Goal: Task Accomplishment & Management: Manage account settings

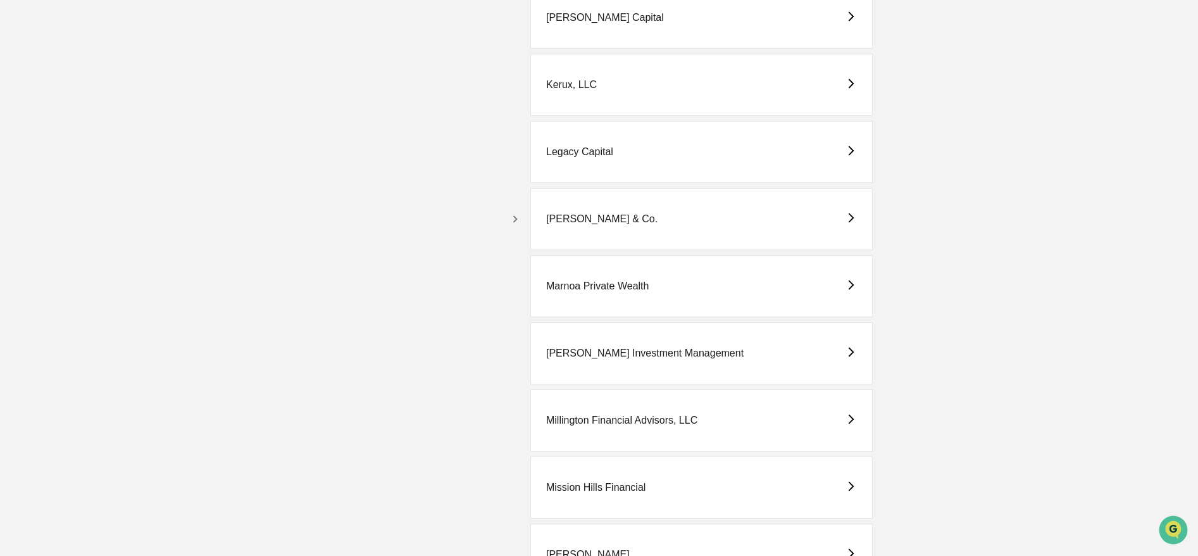
scroll to position [2302, 0]
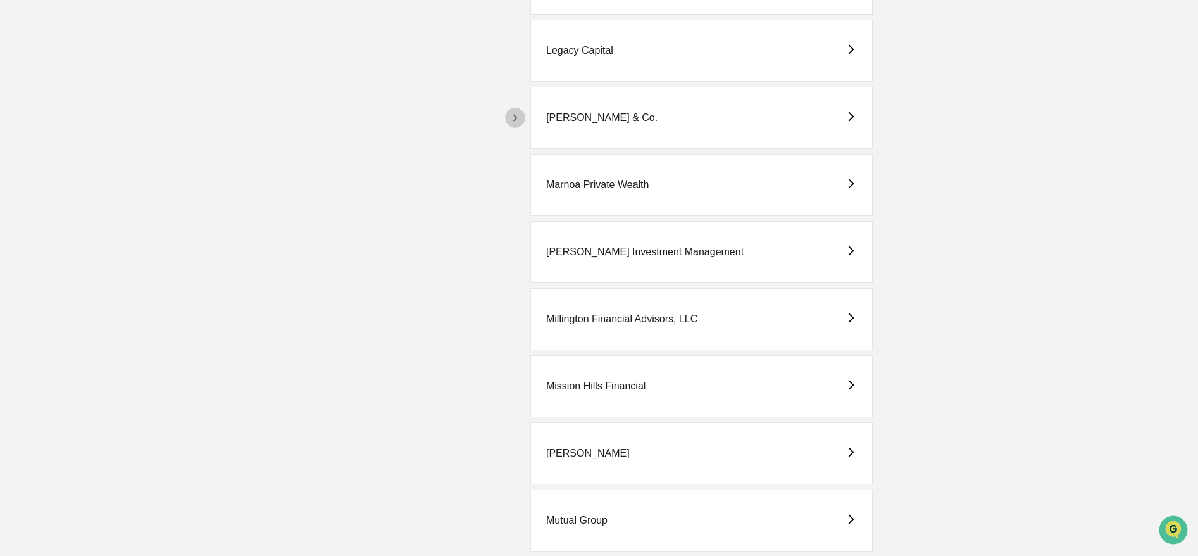
click at [506, 115] on button "button" at bounding box center [515, 118] width 20 height 20
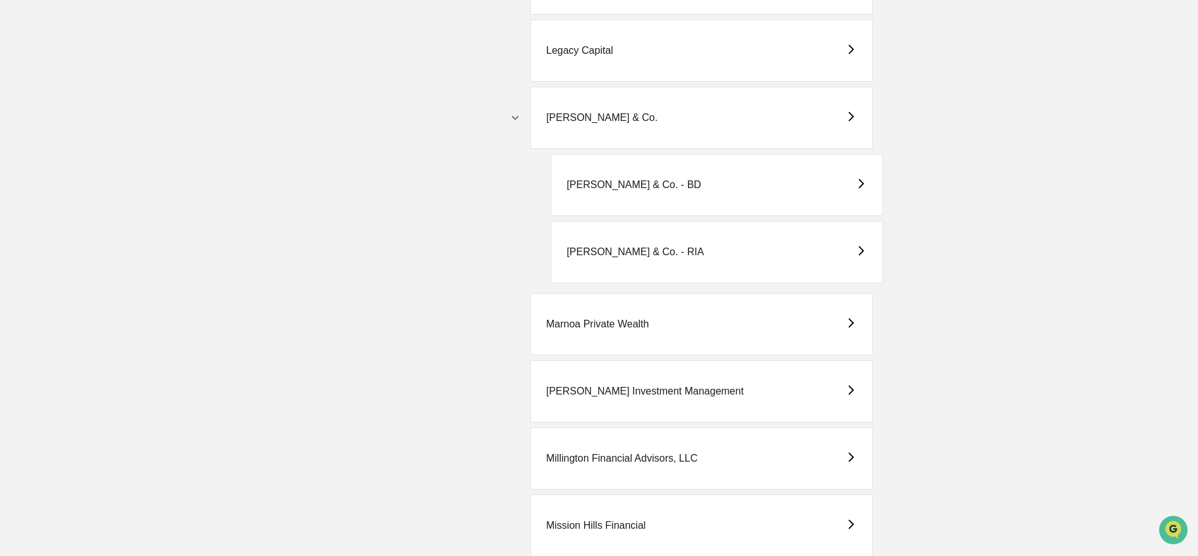
click at [589, 181] on div "[PERSON_NAME] & Co. - BD" at bounding box center [633, 184] width 135 height 11
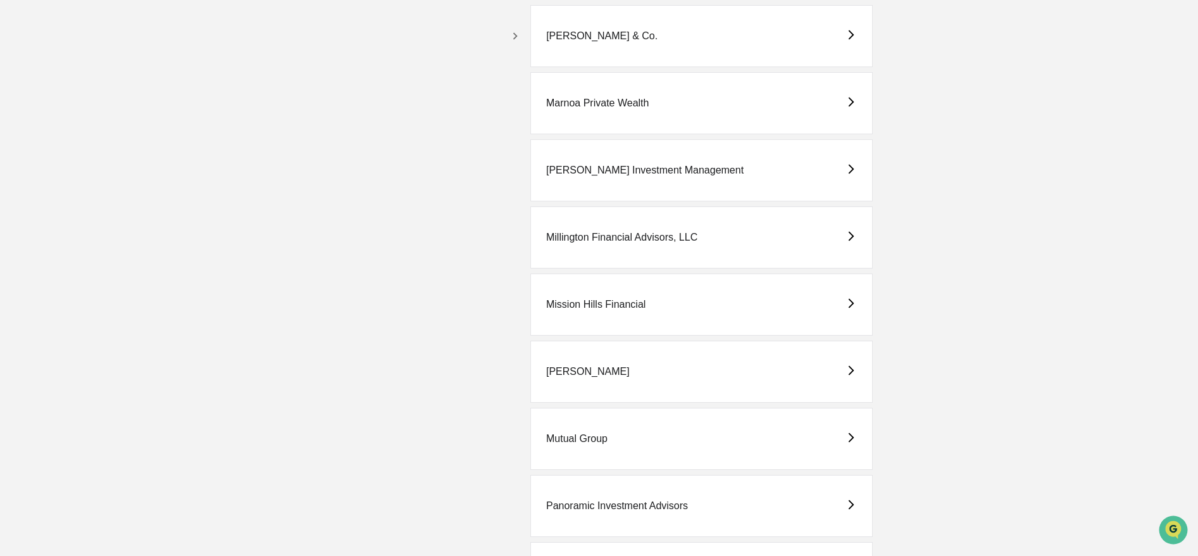
scroll to position [2282, 0]
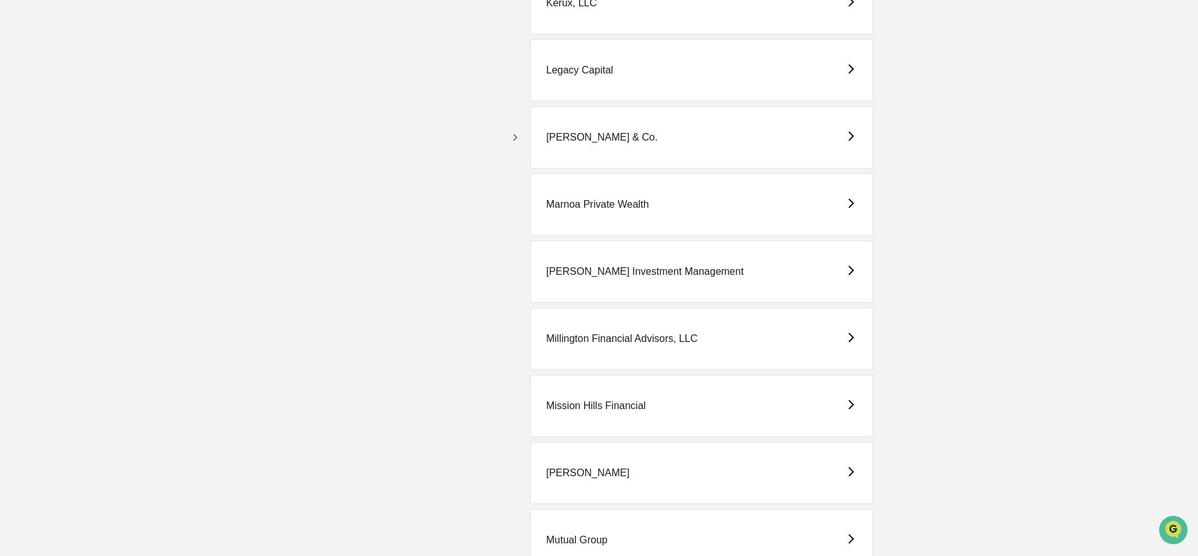
click at [514, 142] on icon "button" at bounding box center [515, 137] width 14 height 14
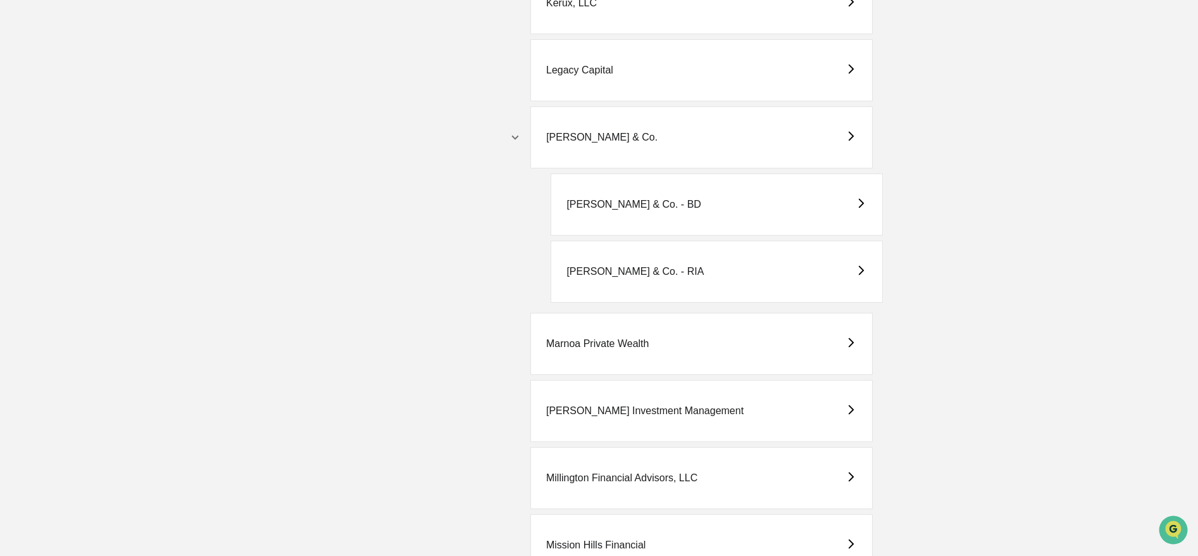
click at [660, 271] on div "[PERSON_NAME] & Co. - RIA" at bounding box center [634, 271] width 137 height 11
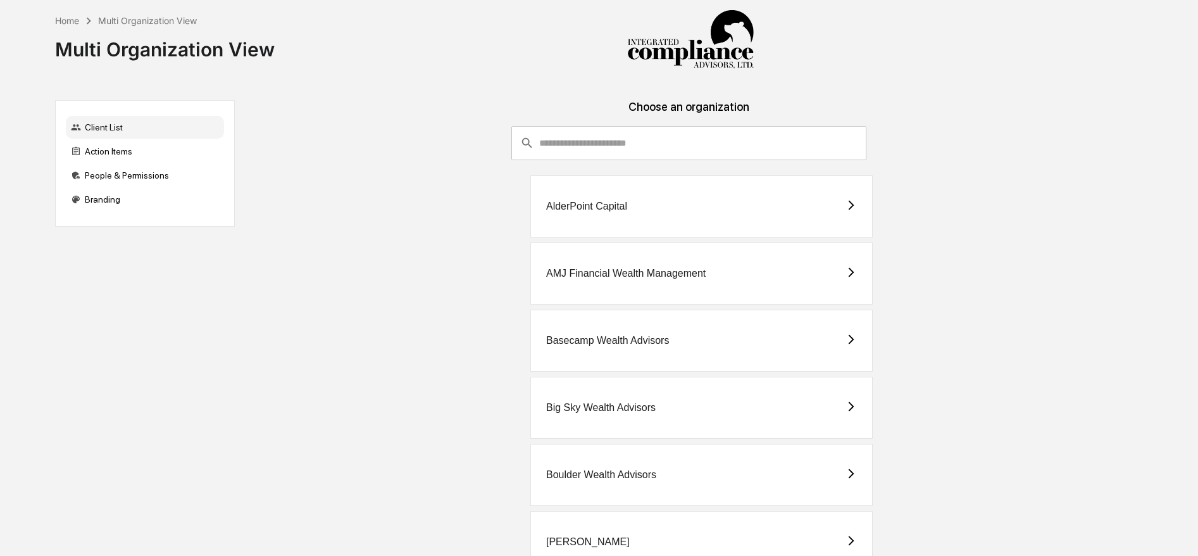
click at [532, 127] on div "​ ​" at bounding box center [688, 143] width 355 height 34
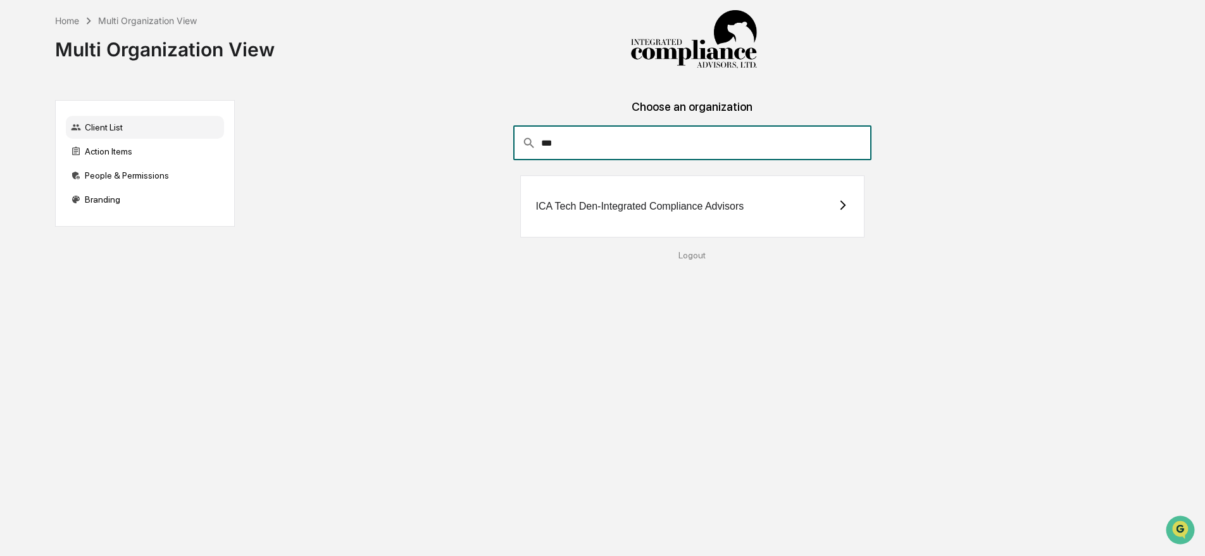
type input "***"
click at [564, 220] on div "ICA Tech Den-Integrated Compliance Advisors" at bounding box center [692, 206] width 345 height 62
